Goal: Transaction & Acquisition: Subscribe to service/newsletter

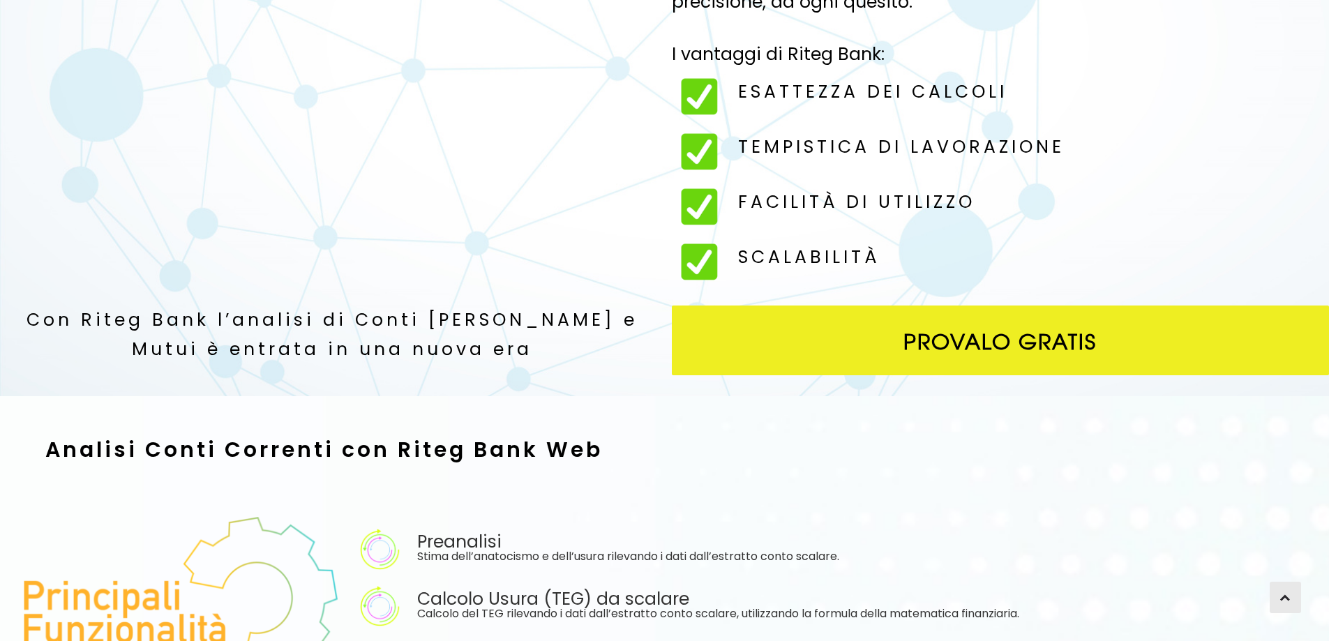
scroll to position [314, 0]
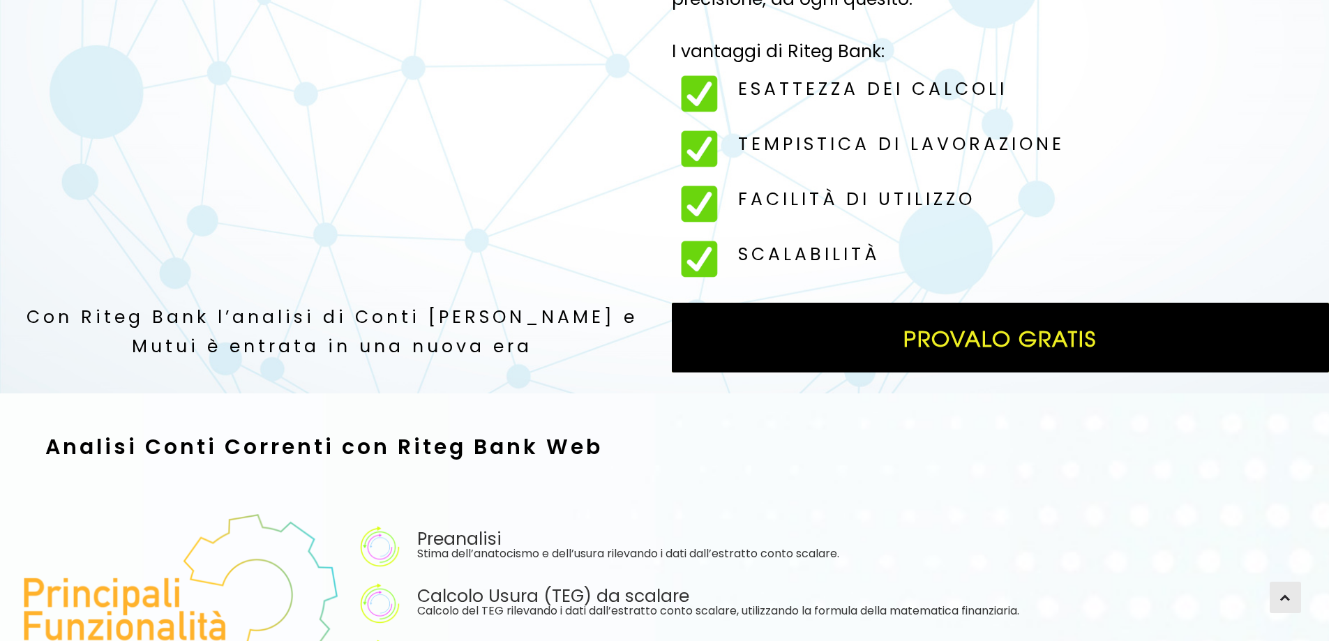
click at [980, 340] on span "Provalo Gratis" at bounding box center [1001, 338] width 658 height 70
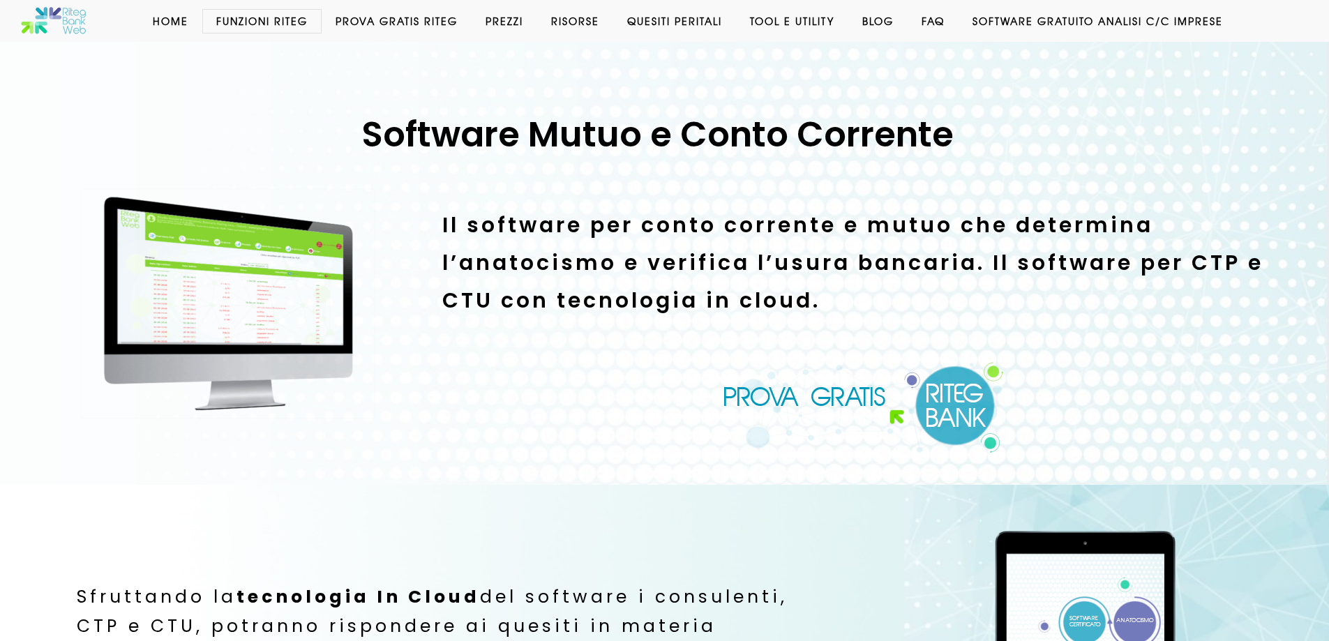
click at [504, 22] on link "Prezzi" at bounding box center [505, 21] width 66 height 14
